Goal: Transaction & Acquisition: Purchase product/service

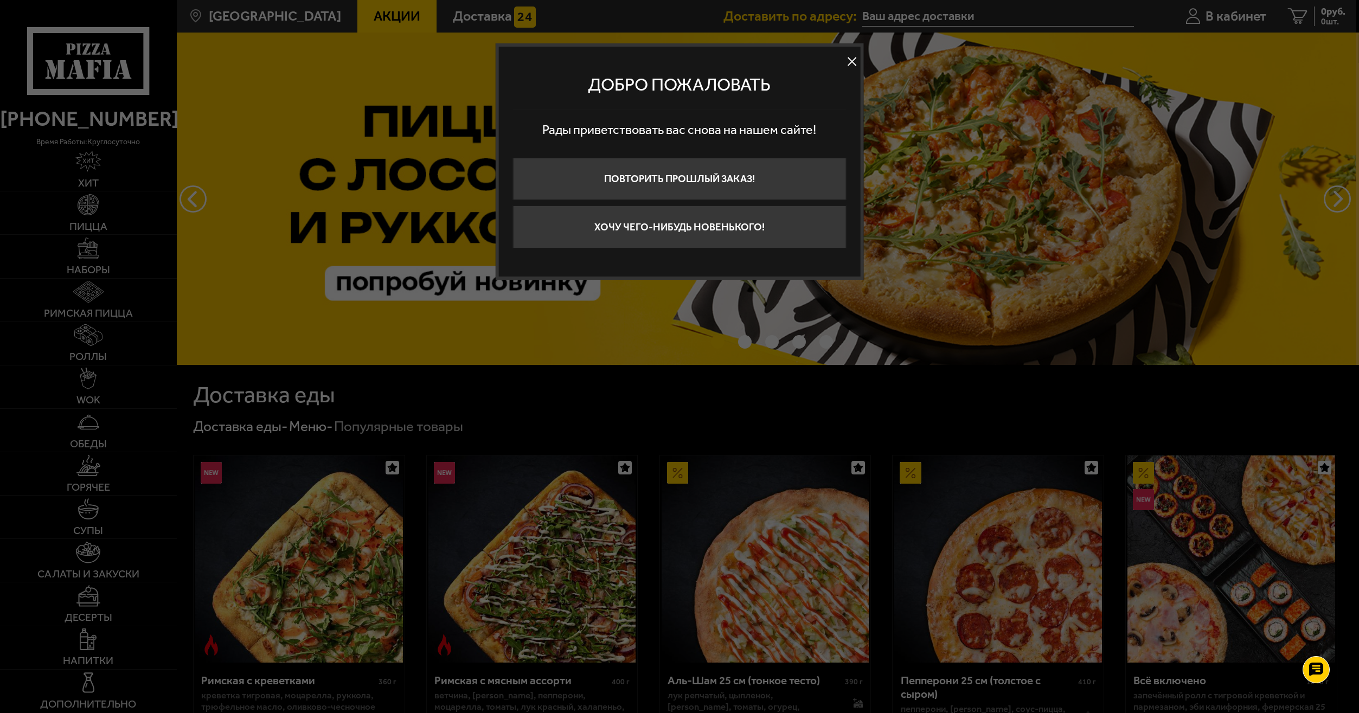
click at [854, 62] on button at bounding box center [852, 62] width 16 height 16
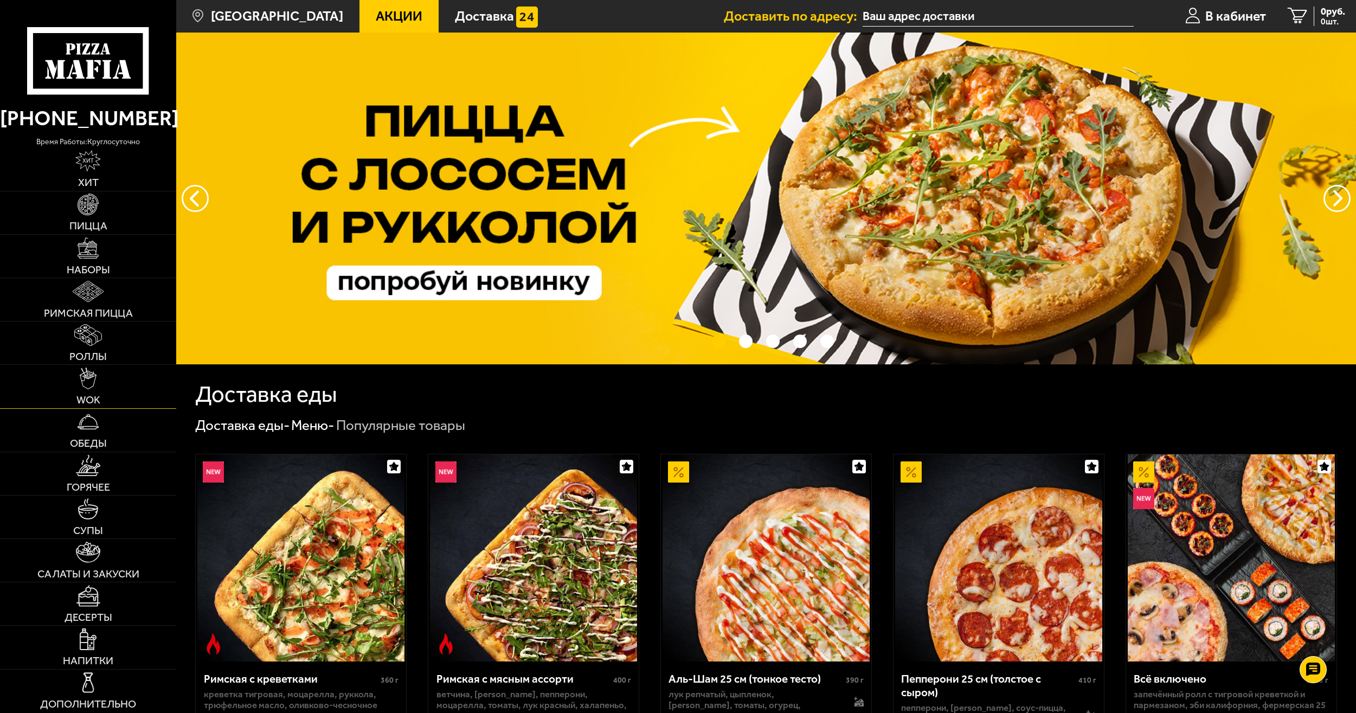
click at [87, 381] on img at bounding box center [88, 379] width 17 height 22
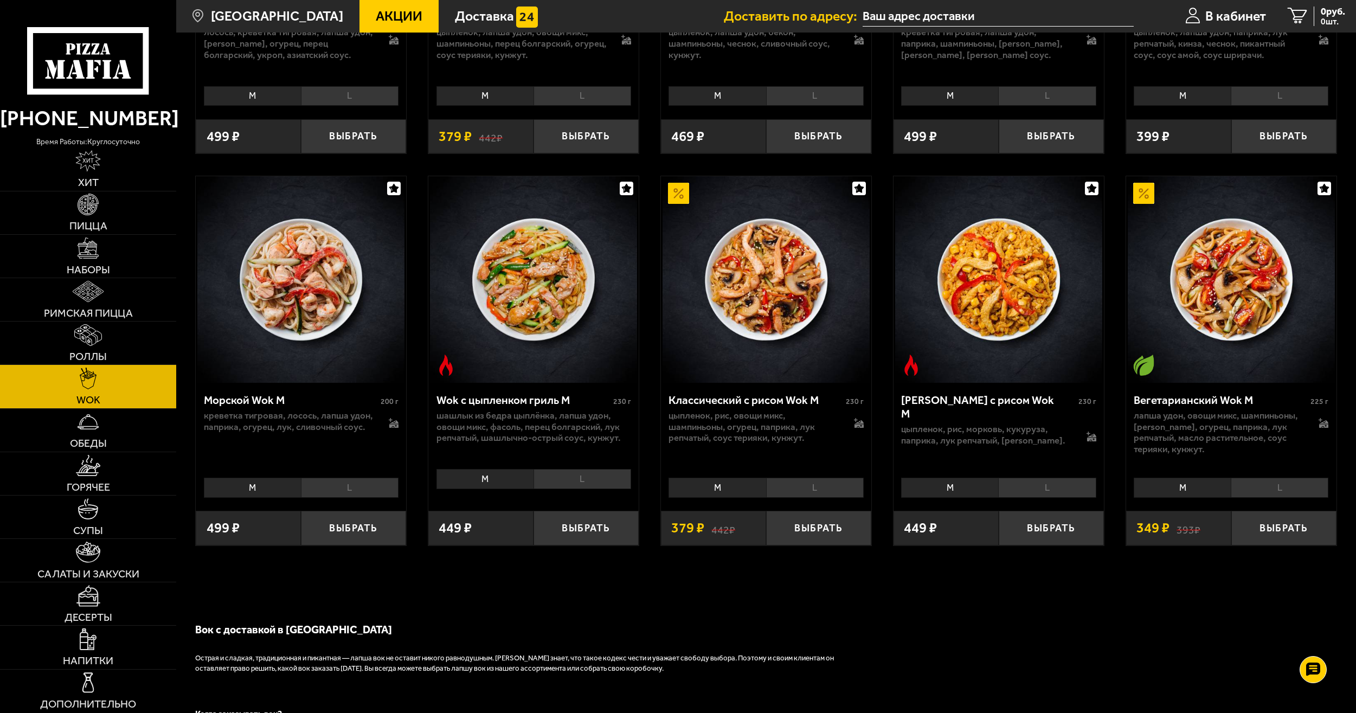
scroll to position [759, 0]
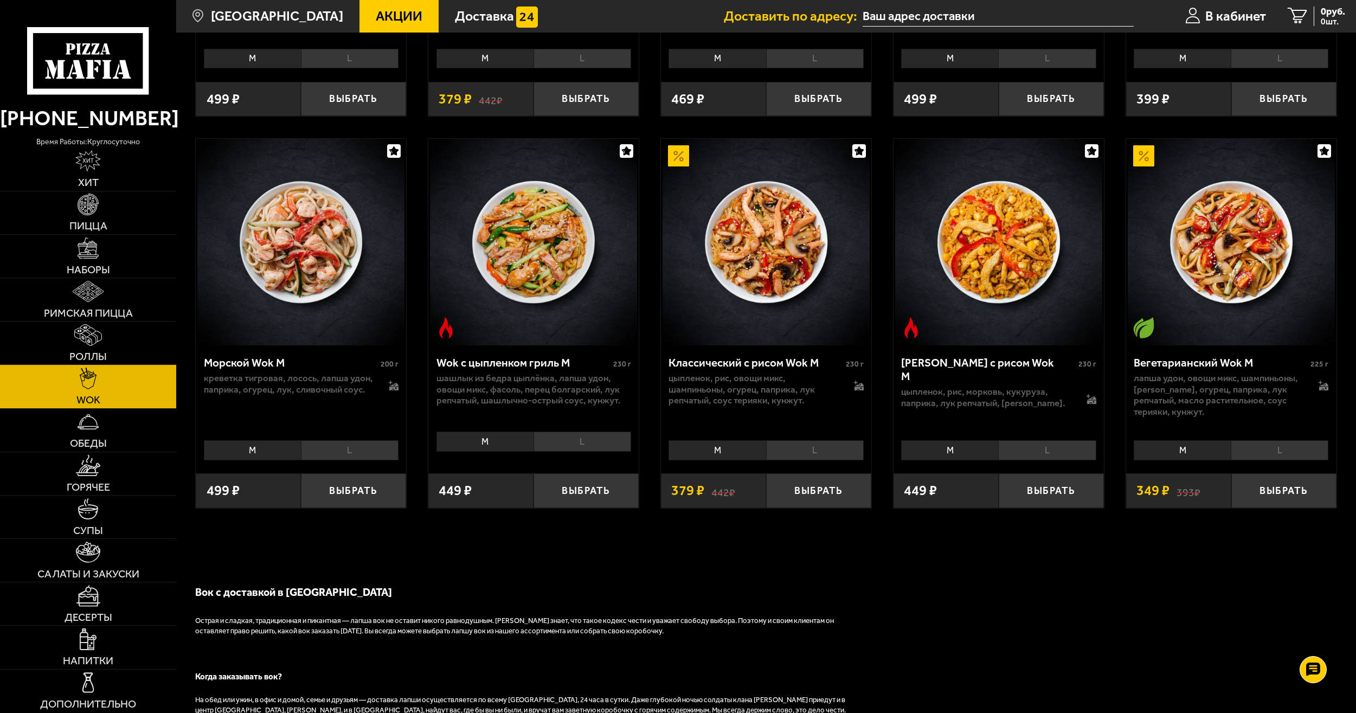
click at [811, 453] on li "L" at bounding box center [815, 450] width 98 height 20
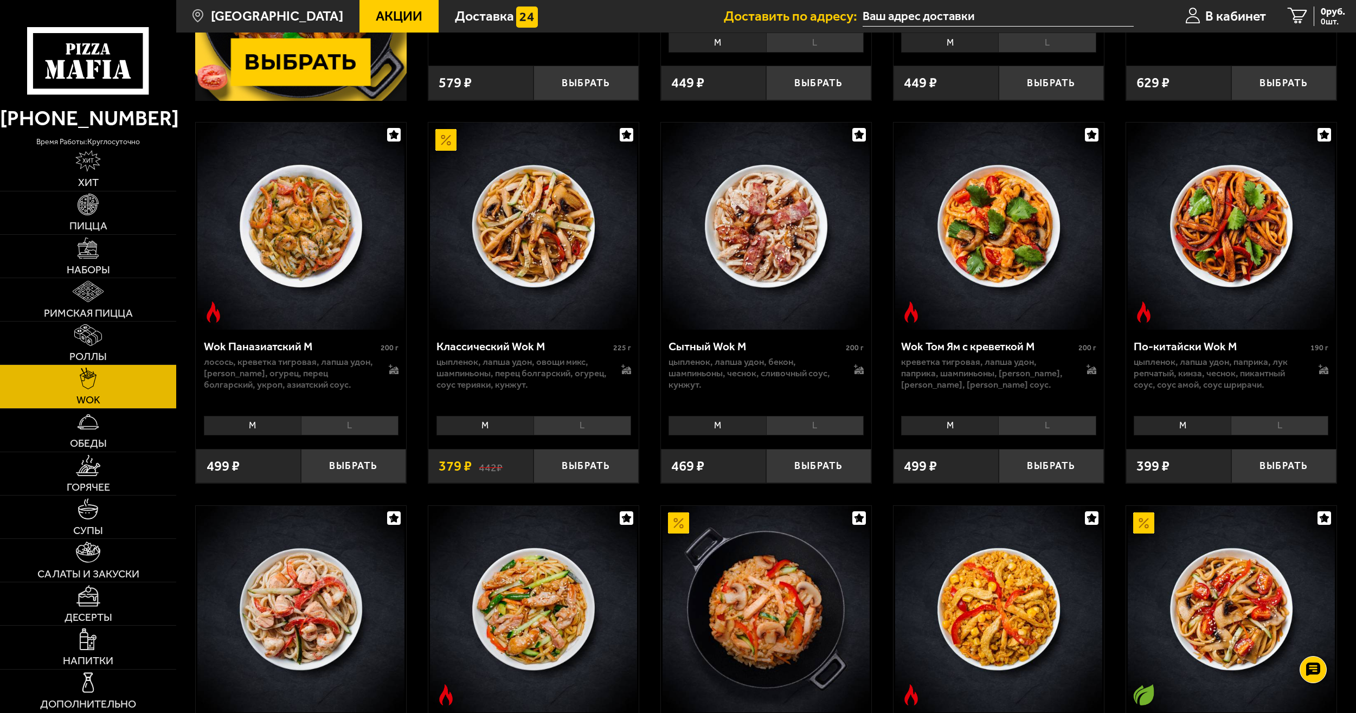
scroll to position [380, 0]
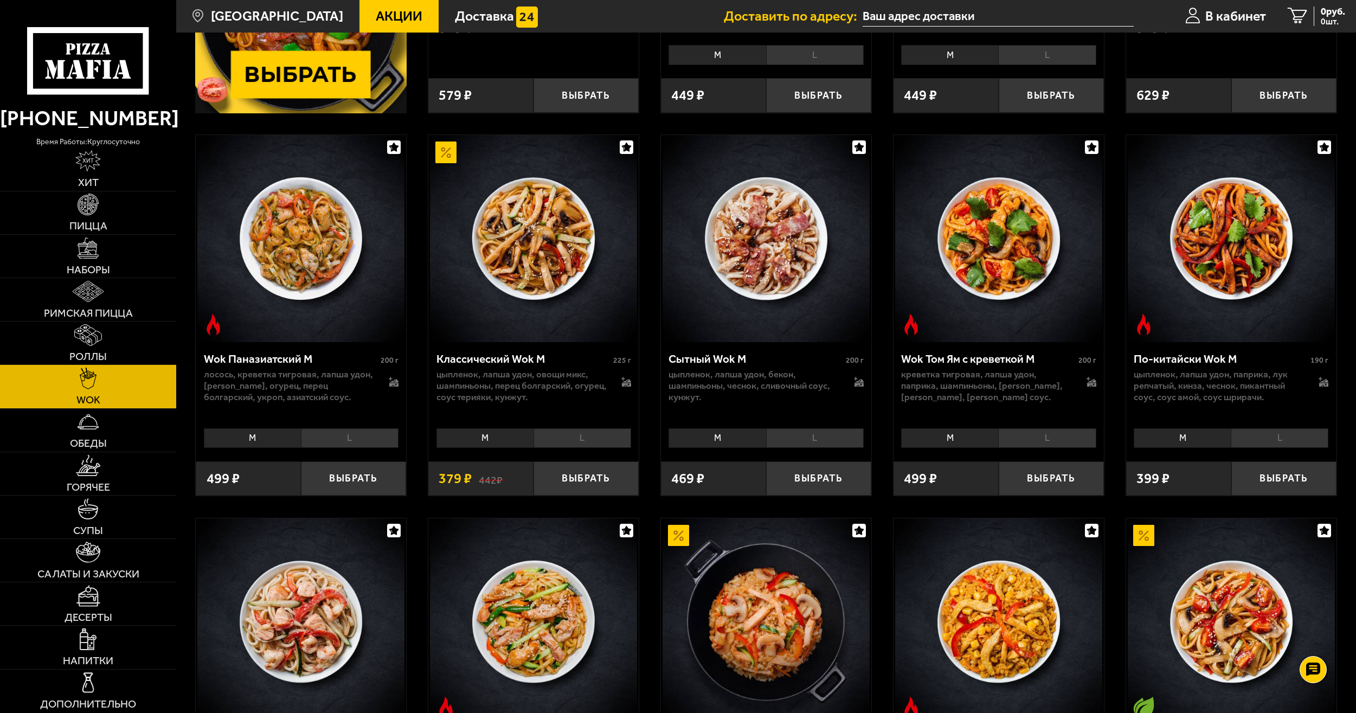
click at [1277, 442] on li "L" at bounding box center [1280, 438] width 98 height 20
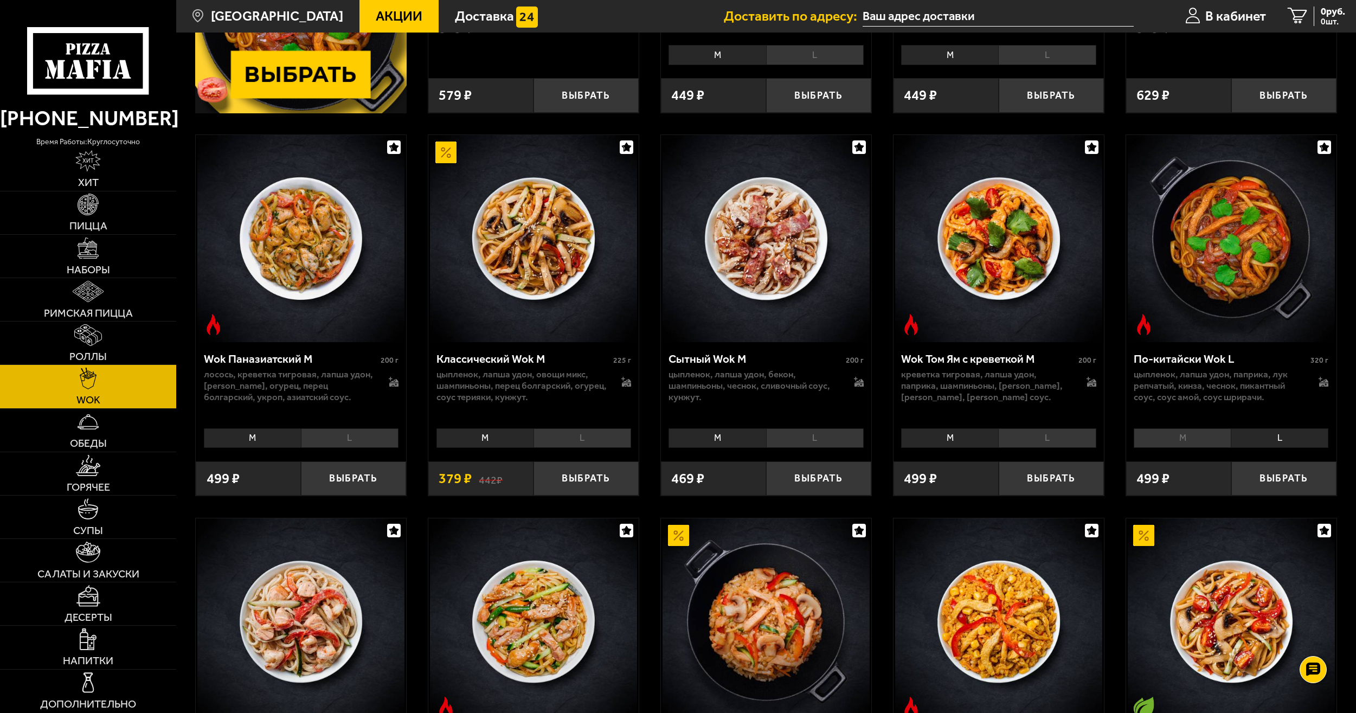
click at [1230, 248] on img at bounding box center [1231, 238] width 207 height 207
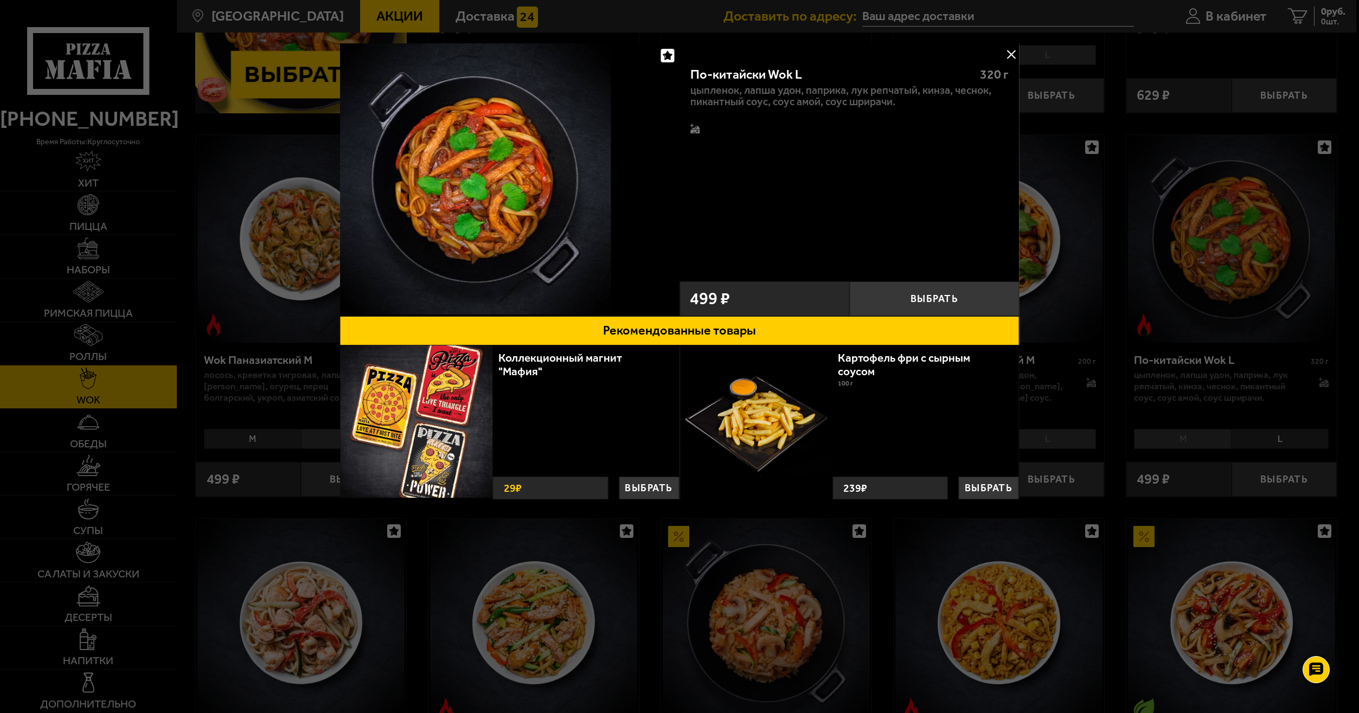
click at [472, 176] on img at bounding box center [475, 178] width 271 height 271
click at [1009, 54] on button at bounding box center [1011, 54] width 16 height 16
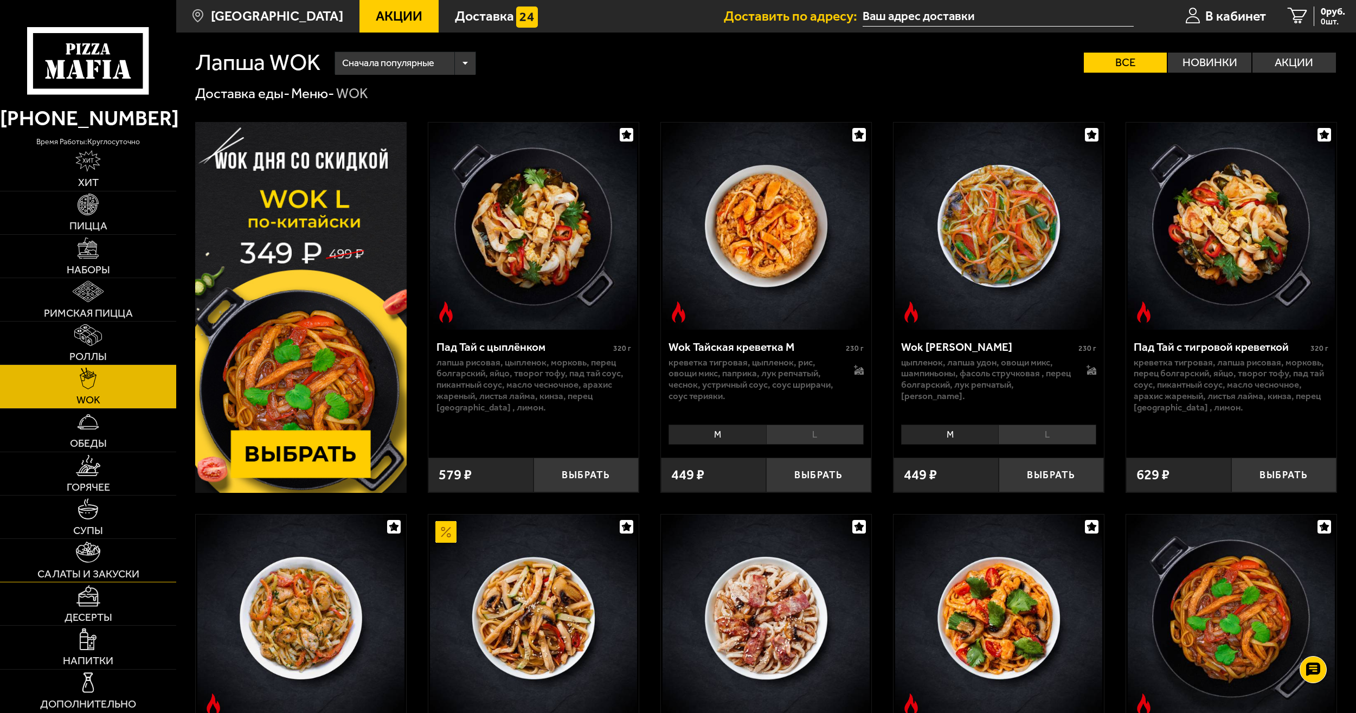
click at [93, 551] on img at bounding box center [88, 553] width 24 height 22
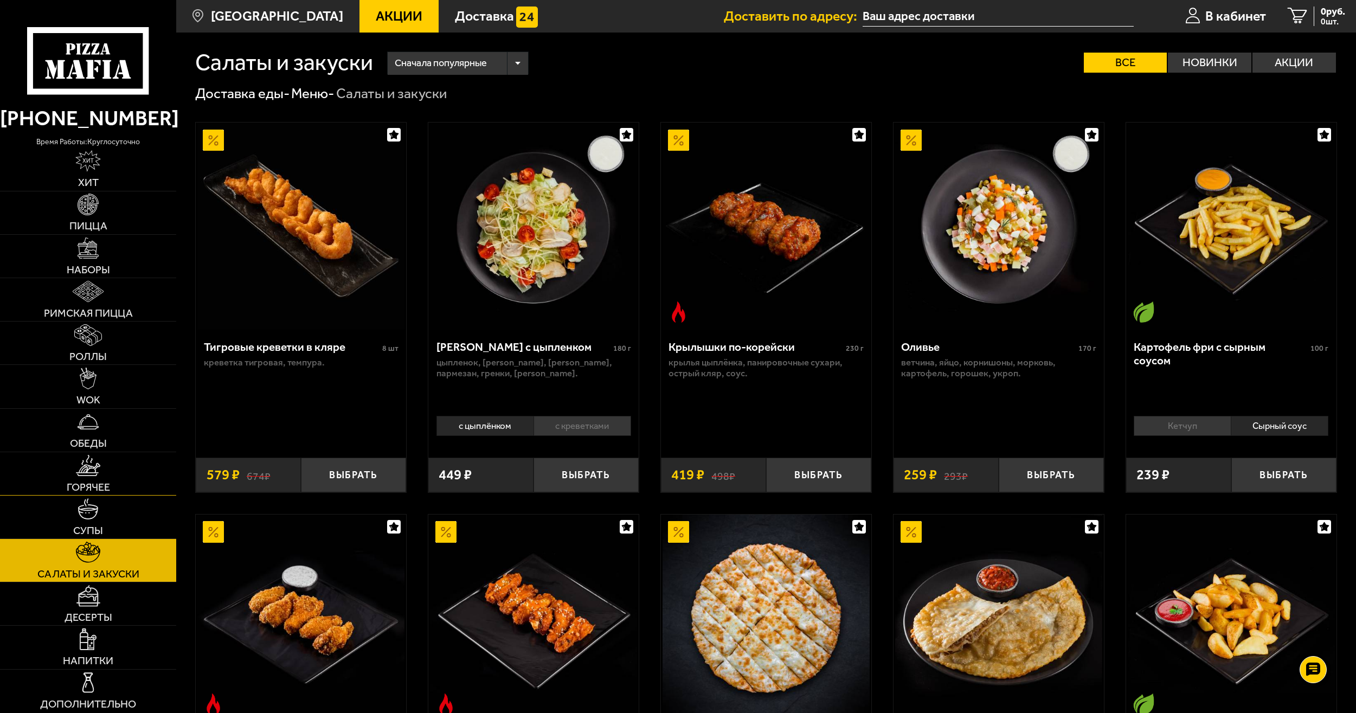
click at [100, 489] on span "Горячее" at bounding box center [88, 487] width 43 height 11
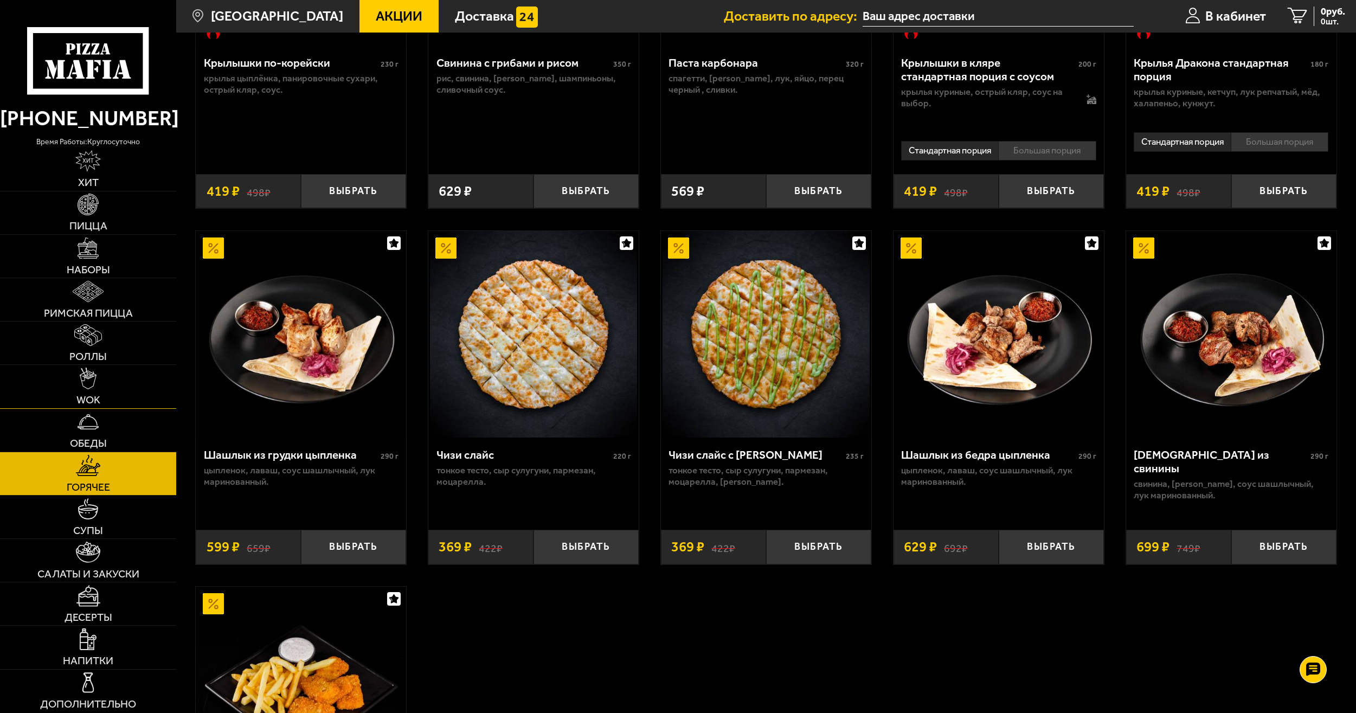
scroll to position [597, 0]
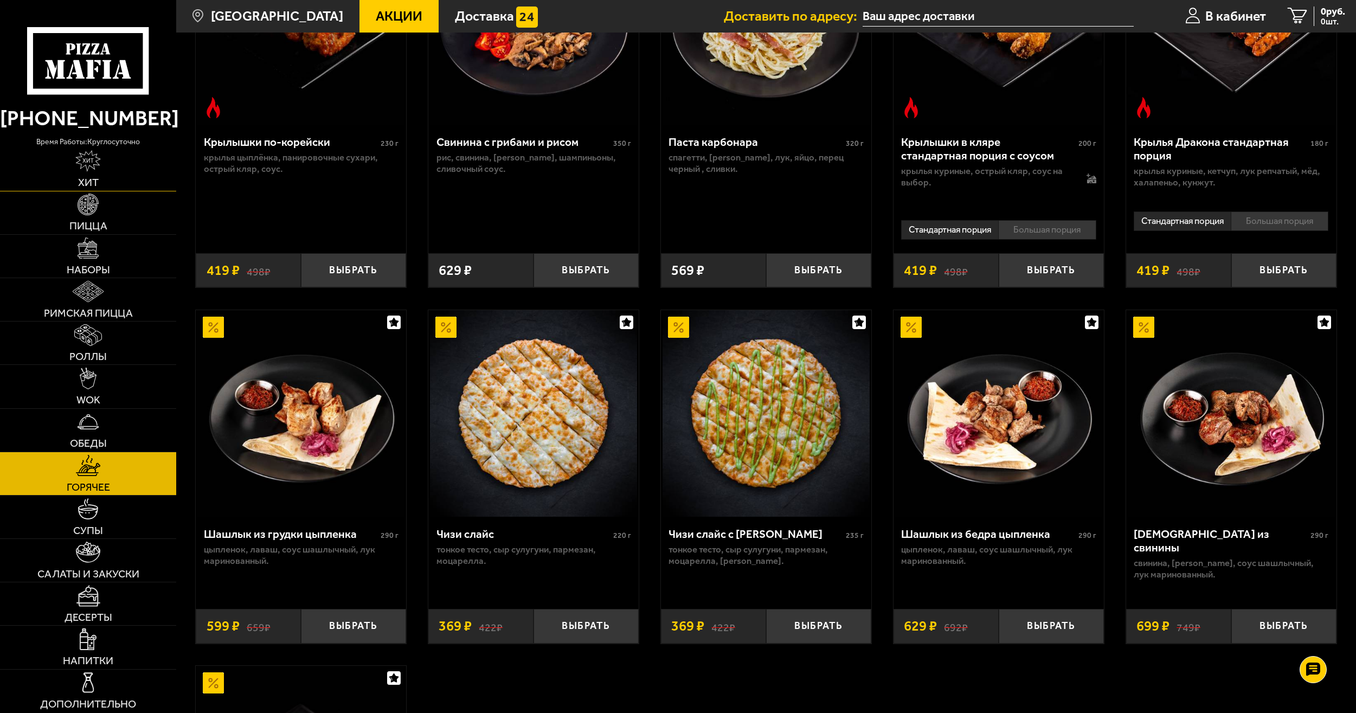
click at [98, 164] on img at bounding box center [88, 161] width 26 height 22
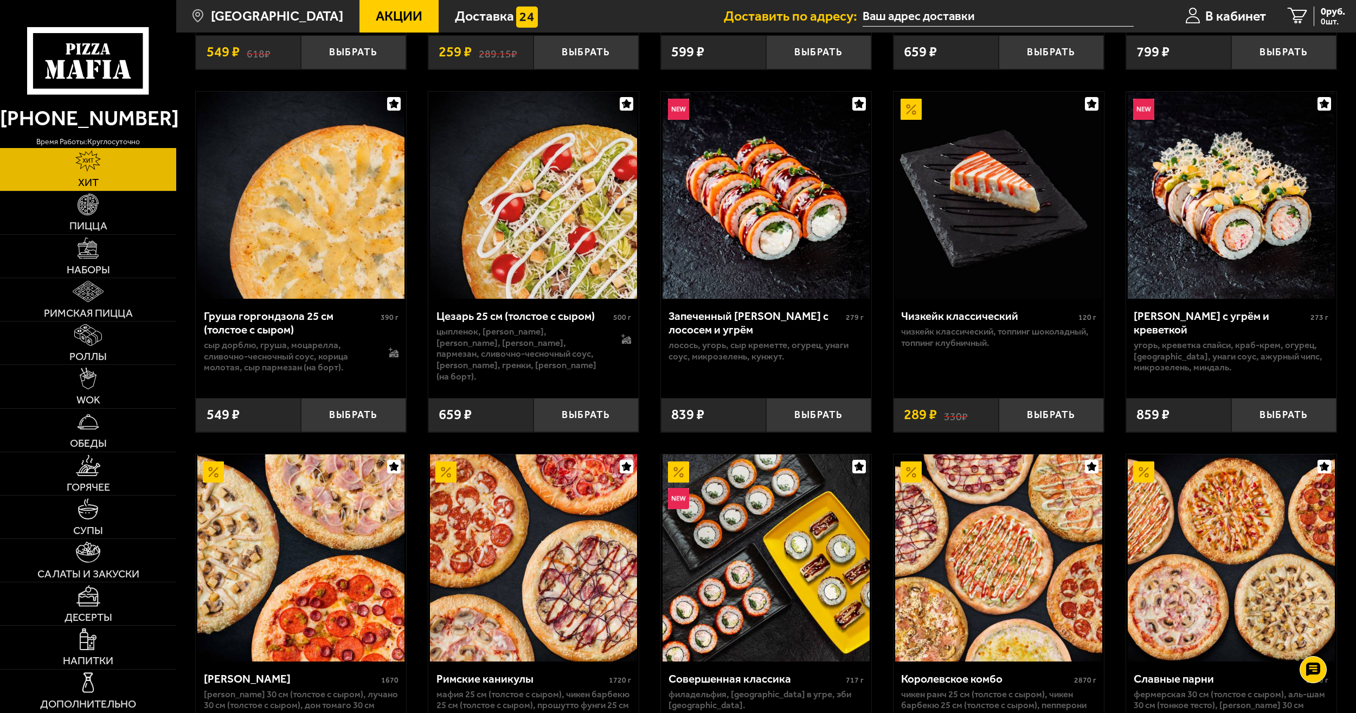
scroll to position [434, 0]
